Goal: Information Seeking & Learning: Understand process/instructions

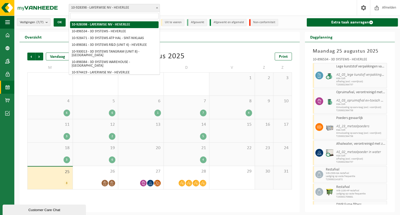
click at [157, 7] on b at bounding box center [157, 7] width 2 height 1
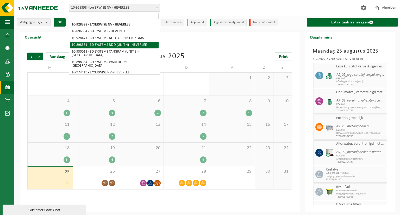
select select "133216"
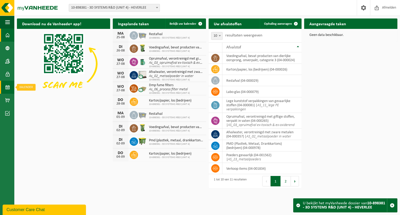
click at [8, 90] on span at bounding box center [7, 87] width 5 height 13
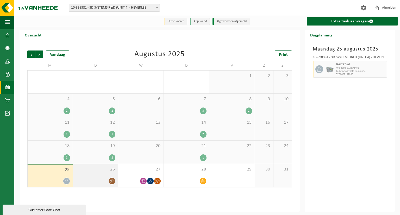
click at [110, 182] on icon at bounding box center [112, 181] width 4 height 4
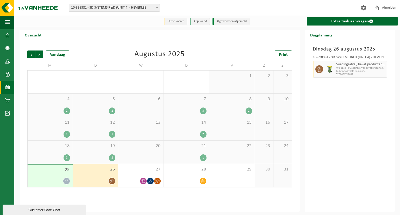
click at [103, 154] on div "19 2" at bounding box center [95, 152] width 45 height 23
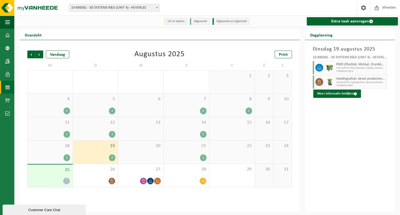
click at [113, 159] on div "2" at bounding box center [112, 157] width 7 height 7
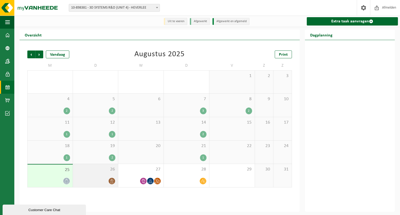
click at [110, 182] on icon at bounding box center [112, 181] width 4 height 4
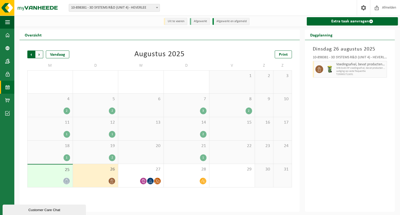
click at [36, 55] on span "Volgende" at bounding box center [39, 54] width 8 height 8
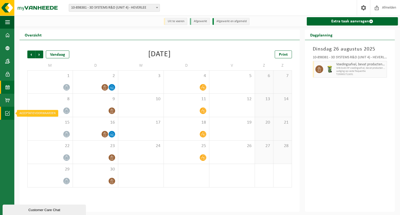
click at [5, 114] on span at bounding box center [7, 113] width 5 height 13
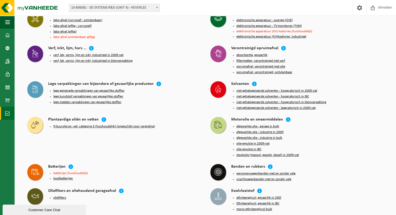
scroll to position [494, 0]
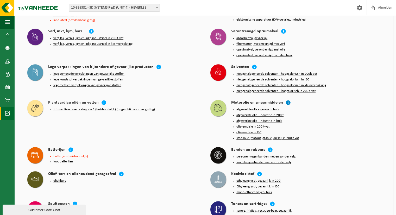
click at [287, 100] on icon at bounding box center [287, 102] width 5 height 5
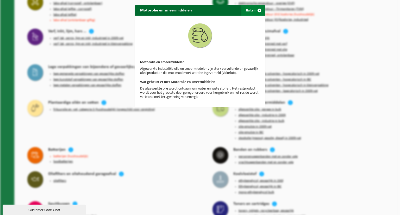
click at [250, 10] on button "Sluiten" at bounding box center [252, 10] width 23 height 10
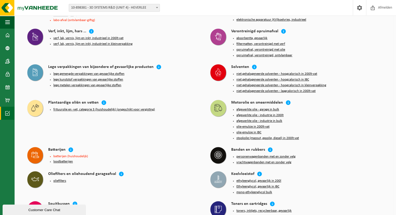
click at [259, 119] on button "afgewerkte olie - industrie in bulk" at bounding box center [259, 121] width 46 height 4
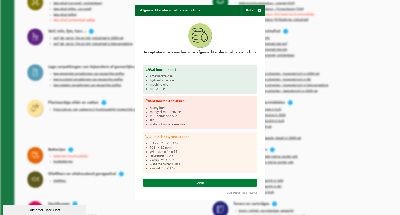
click at [196, 181] on icon at bounding box center [196, 182] width 3 height 3
click at [259, 12] on span "button" at bounding box center [259, 10] width 10 height 10
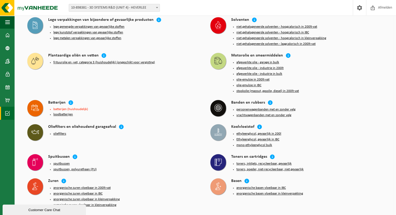
scroll to position [551, 0]
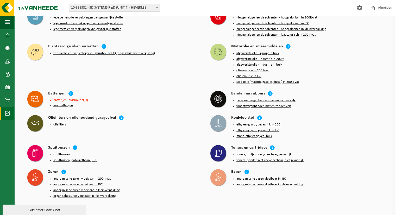
click at [59, 123] on button "oliefilters" at bounding box center [59, 125] width 13 height 4
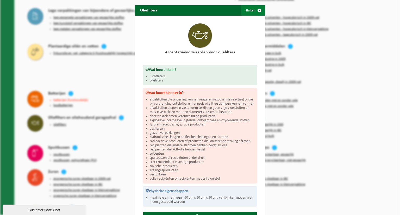
click at [259, 10] on span "button" at bounding box center [259, 10] width 10 height 10
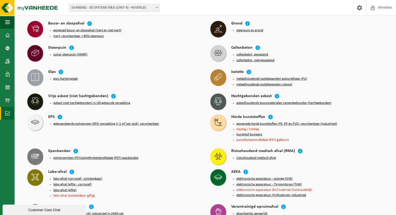
scroll to position [316, 0]
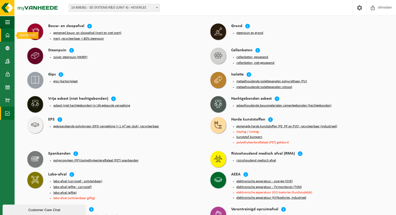
click at [9, 35] on span at bounding box center [7, 35] width 5 height 13
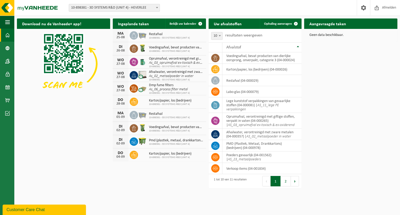
click at [157, 8] on b at bounding box center [157, 7] width 2 height 1
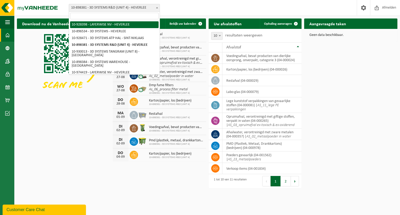
select select "133396"
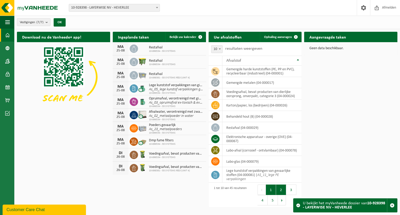
click at [280, 187] on button "2" at bounding box center [281, 190] width 10 height 10
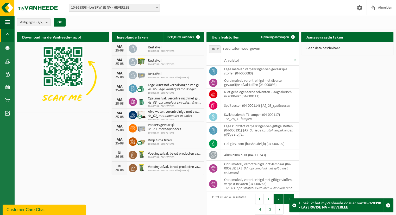
click at [286, 198] on button "3" at bounding box center [289, 199] width 10 height 10
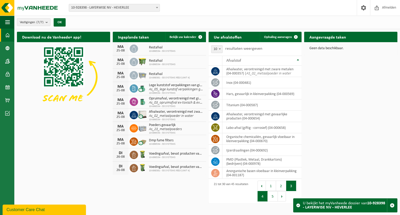
click at [263, 196] on button "4" at bounding box center [262, 196] width 10 height 10
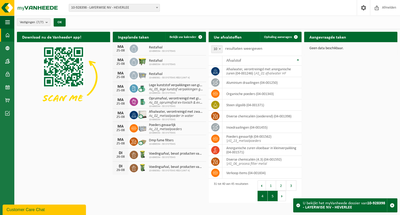
click at [273, 197] on button "5" at bounding box center [273, 196] width 10 height 10
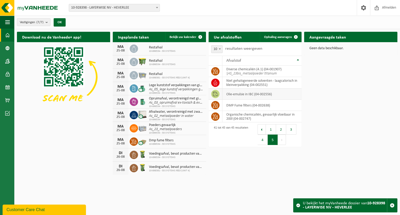
click at [244, 94] on td "olie-emulsie in IBC (04-002556)" at bounding box center [261, 93] width 79 height 11
click at [216, 95] on icon at bounding box center [215, 93] width 5 height 5
click at [8, 101] on span at bounding box center [7, 100] width 5 height 13
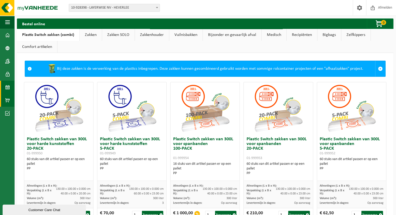
click at [7, 85] on span at bounding box center [7, 87] width 5 height 13
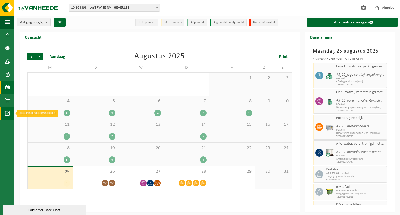
click at [7, 112] on span at bounding box center [7, 113] width 5 height 13
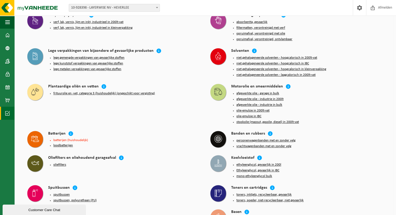
scroll to position [755, 0]
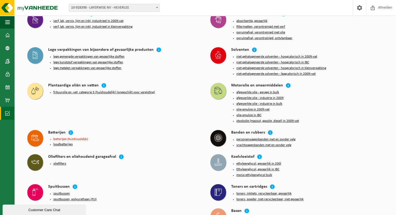
click at [250, 113] on button "olie-emulsie in IBC" at bounding box center [248, 115] width 25 height 4
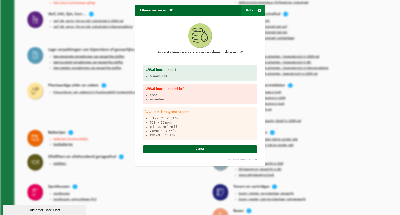
click at [258, 11] on span "button" at bounding box center [259, 10] width 10 height 10
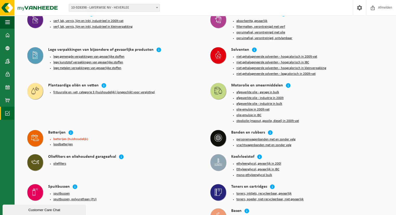
click at [266, 90] on button "afgewerkte olie - garage in bulk" at bounding box center [257, 92] width 43 height 4
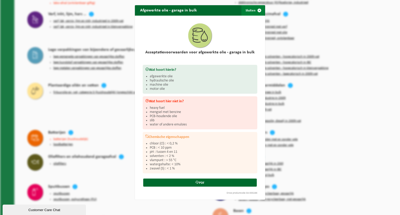
click at [256, 10] on span "button" at bounding box center [259, 10] width 10 height 10
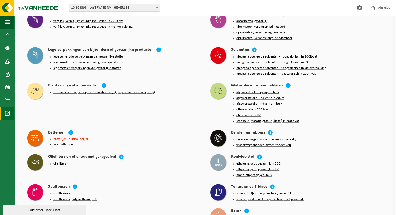
click at [265, 96] on button "afgewerkte olie - industrie in 200lt" at bounding box center [259, 98] width 47 height 4
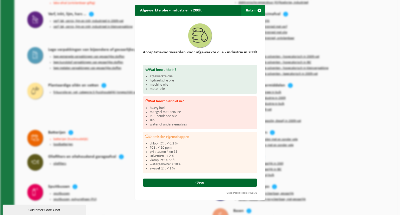
click at [256, 11] on span "button" at bounding box center [259, 10] width 10 height 10
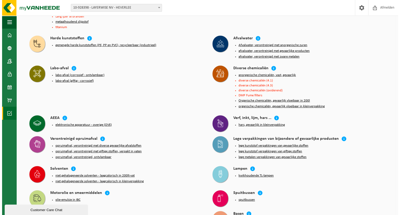
scroll to position [139, 0]
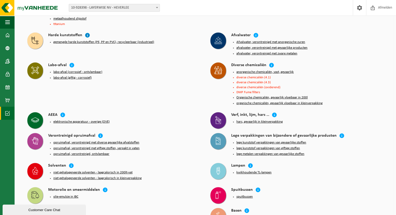
click at [87, 34] on icon at bounding box center [87, 35] width 5 height 5
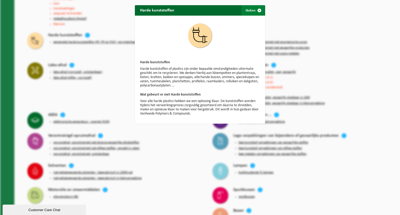
click at [254, 10] on span "button" at bounding box center [259, 10] width 10 height 10
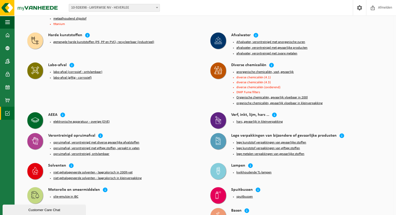
click at [86, 41] on button "gemengde harde kunststoffen (PE, PP en PVC), recycleerbaar (industrieel)" at bounding box center [103, 42] width 101 height 4
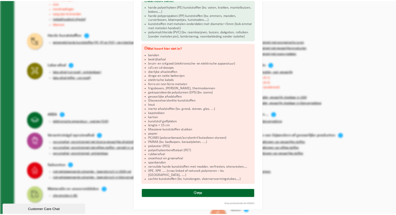
scroll to position [0, 0]
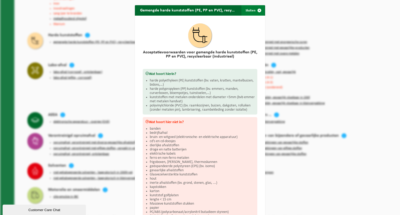
click at [250, 9] on button "Sluiten" at bounding box center [252, 10] width 23 height 10
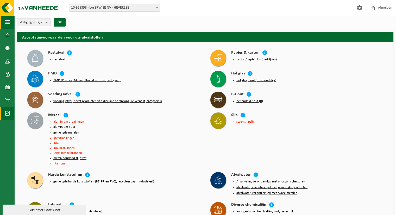
click at [7, 22] on span "button" at bounding box center [7, 22] width 5 height 13
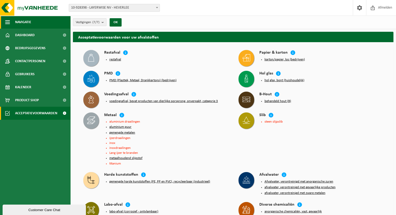
click at [7, 22] on span "button" at bounding box center [7, 22] width 5 height 13
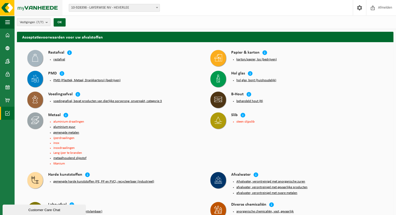
click at [9, 6] on img at bounding box center [31, 8] width 62 height 16
